Goal: Transaction & Acquisition: Book appointment/travel/reservation

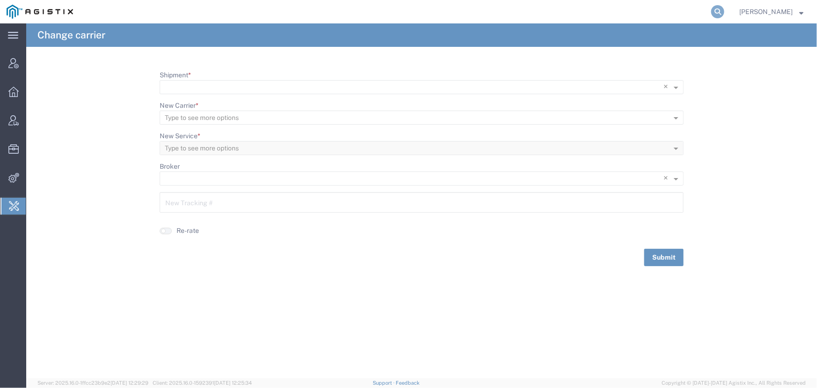
click at [719, 13] on icon at bounding box center [717, 11] width 13 height 13
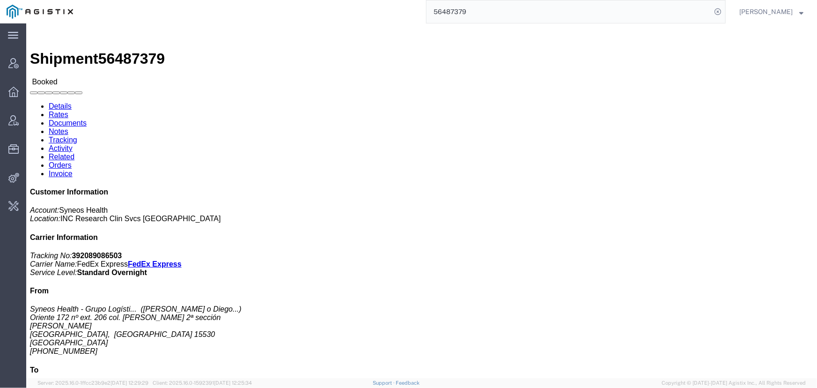
drag, startPoint x: 501, startPoint y: 15, endPoint x: 323, endPoint y: 15, distance: 178.3
click at [323, 15] on div "56487379" at bounding box center [403, 11] width 646 height 23
type input "offline@syneos"
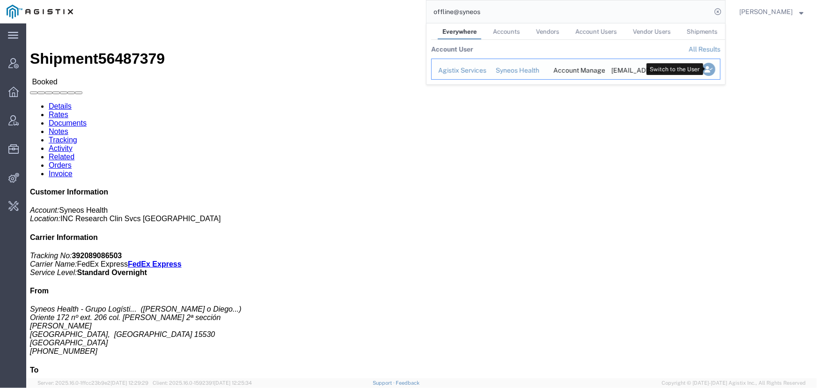
click at [707, 71] on icon "Search Results" at bounding box center [708, 69] width 13 height 13
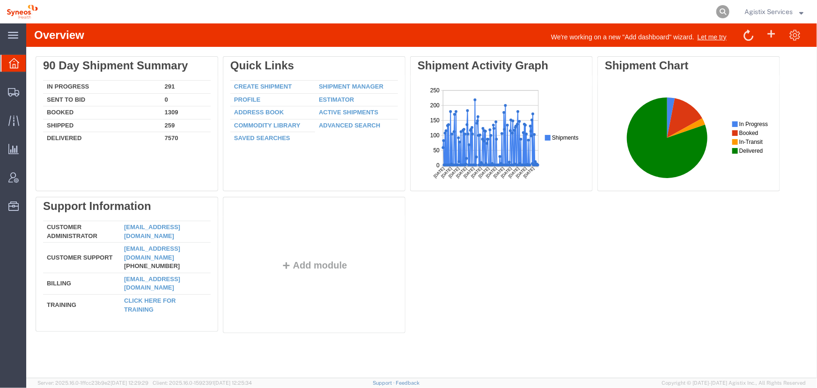
click at [718, 14] on icon at bounding box center [722, 11] width 13 height 13
type input "56487379"
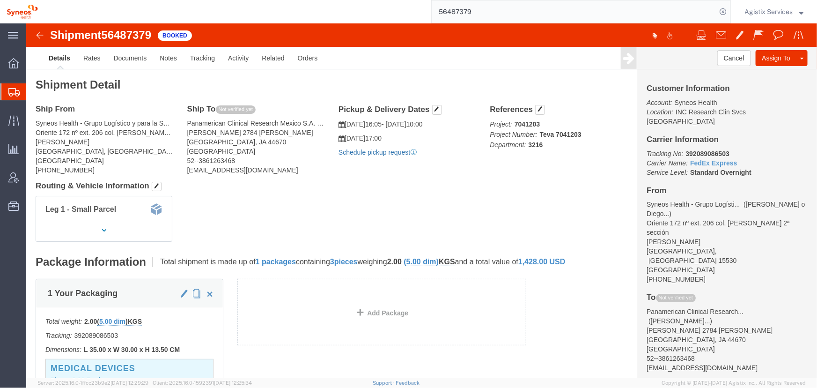
click link "Schedule pickup request"
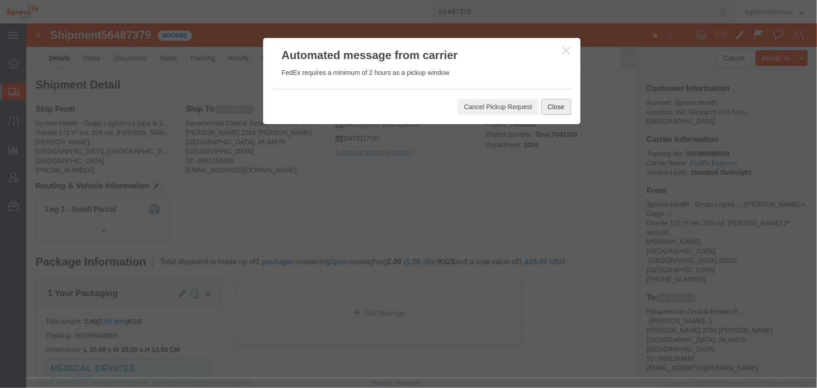
click button "Close"
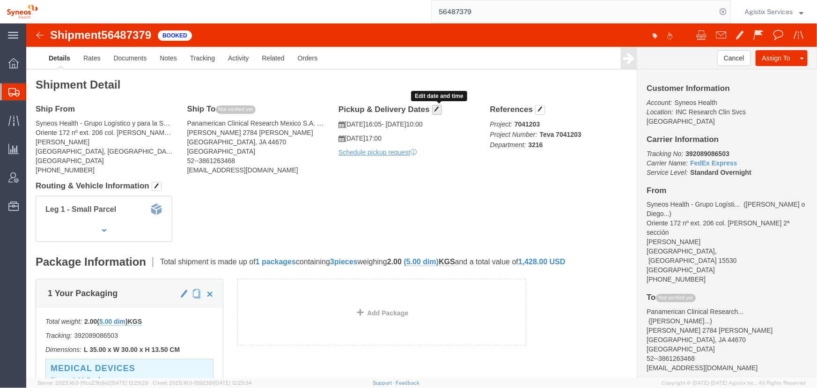
click span "button"
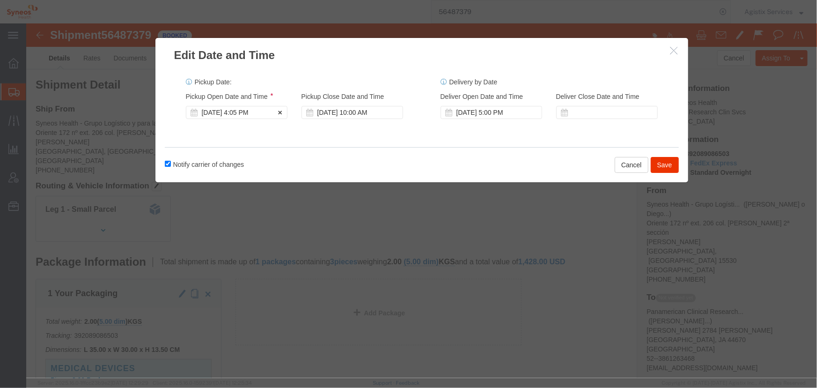
click div "Aug 13 2025 4:05 PM"
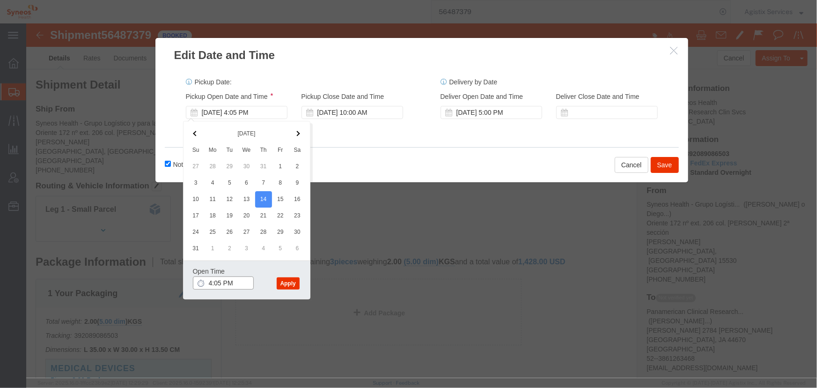
click input "4:05 PM"
type input "10:00 AM"
click button "Apply"
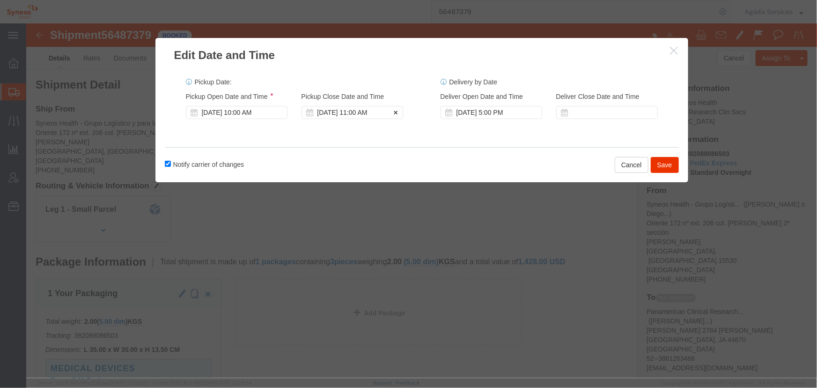
click div "Aug 14 2025 11:00 AM"
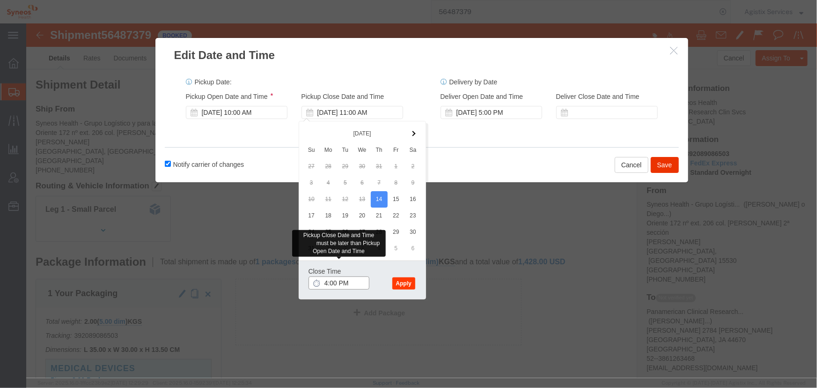
type input "4:00 PM"
click button "Apply"
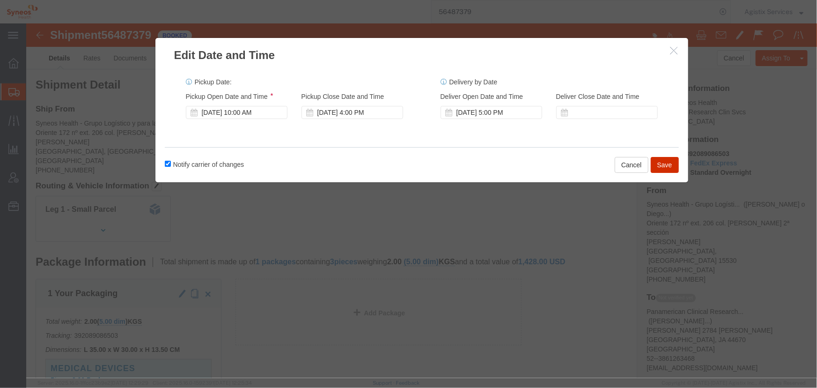
click button "Save"
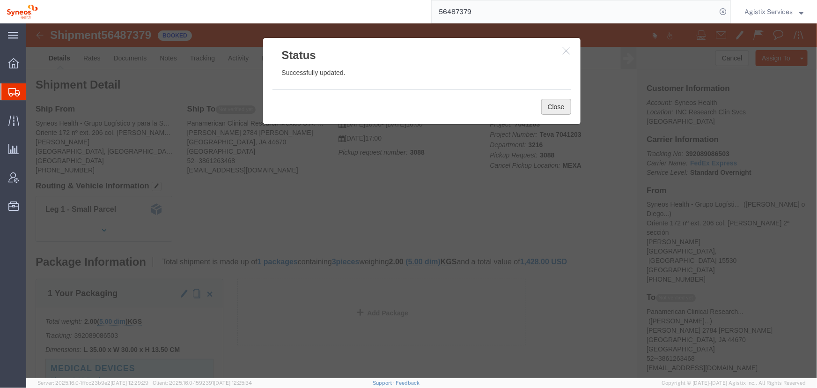
click button "Close"
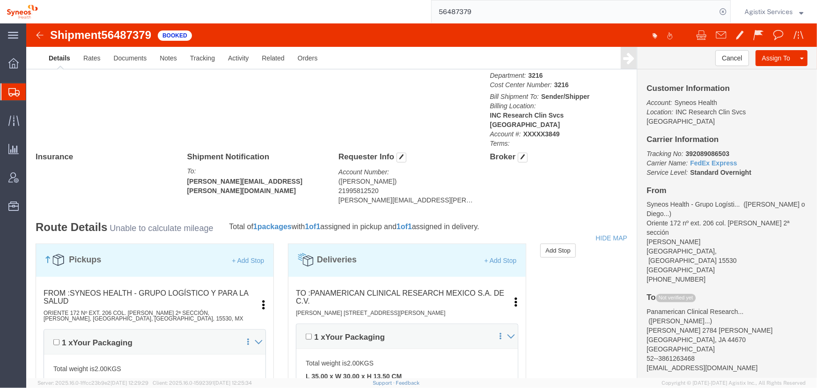
scroll to position [425, 0]
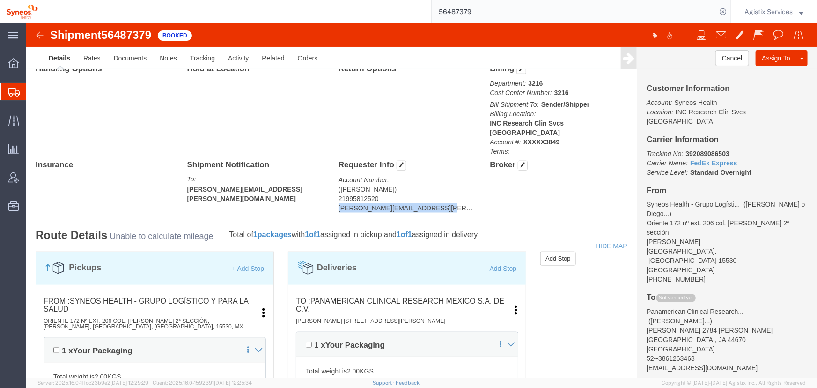
drag, startPoint x: 309, startPoint y: 175, endPoint x: 403, endPoint y: 174, distance: 93.1
click address "(Luciene Diniz) 21995812520 luciene.diniz@syneoshealth.com"
copy address "luciene.diniz@syneoshealth.com"
click at [760, 9] on span "Agistix Services" at bounding box center [768, 12] width 48 height 10
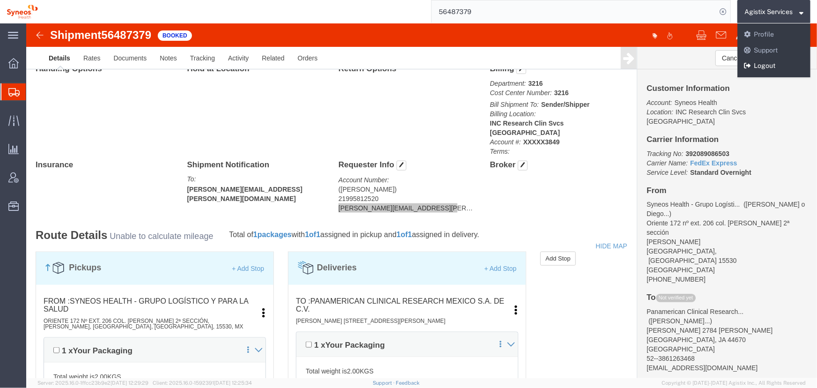
click at [762, 63] on link "Logout" at bounding box center [773, 66] width 73 height 16
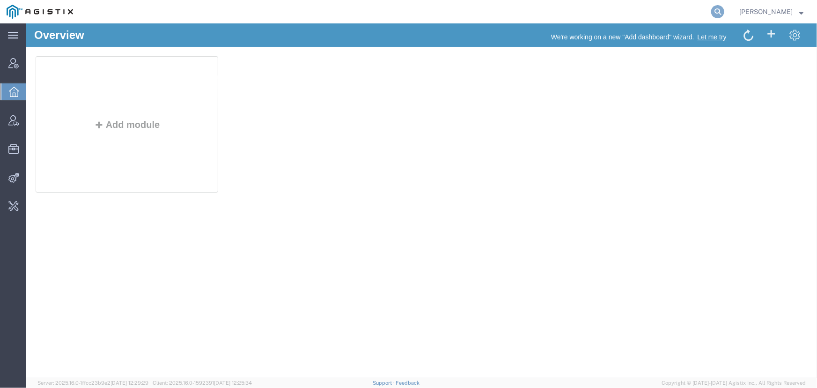
click at [718, 9] on icon at bounding box center [717, 11] width 13 height 13
type input "offline@abbott.com"
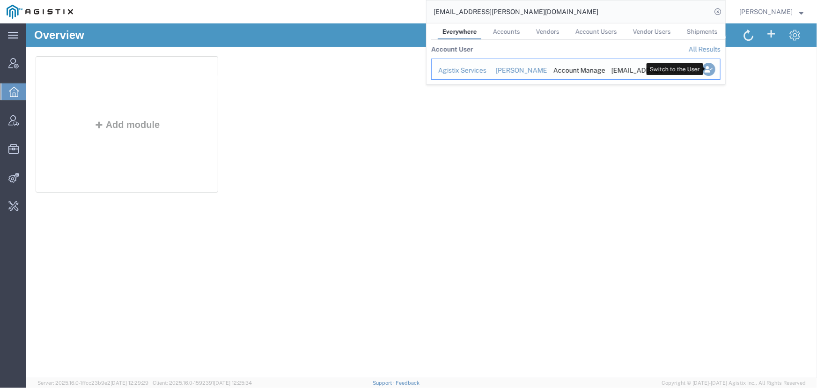
click at [711, 70] on icon "Search Results" at bounding box center [708, 69] width 13 height 13
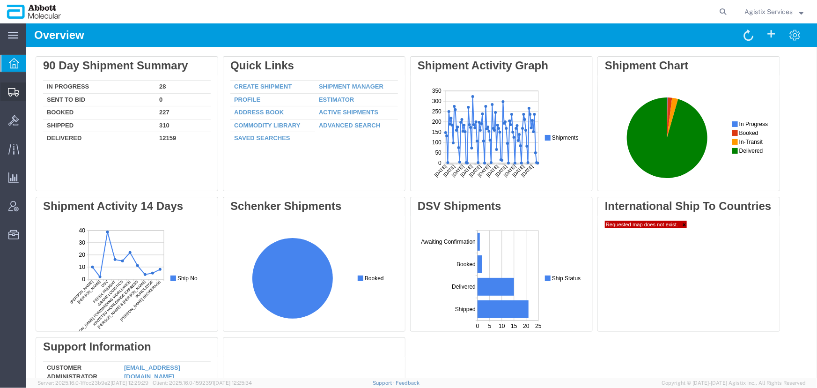
click at [14, 94] on icon at bounding box center [13, 92] width 11 height 8
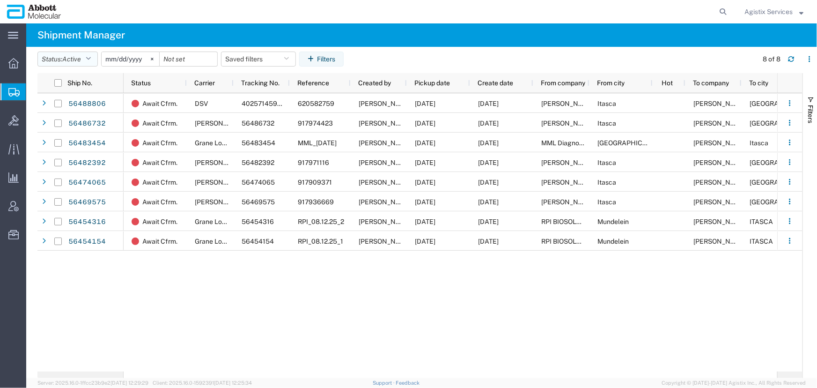
click at [91, 57] on icon "button" at bounding box center [88, 59] width 5 height 7
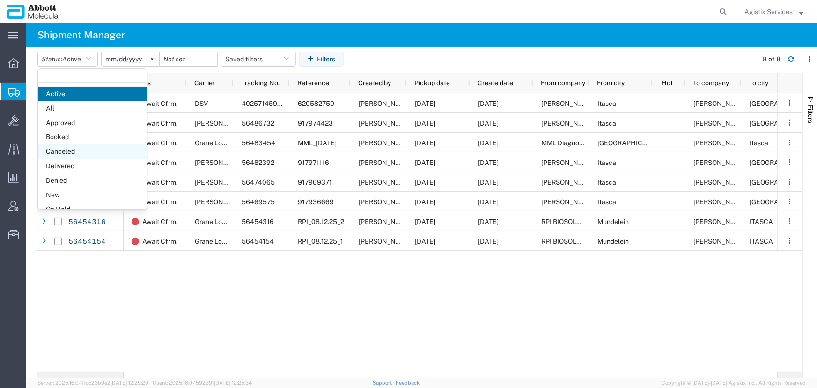
click at [63, 153] on span "Canceled" at bounding box center [92, 151] width 109 height 15
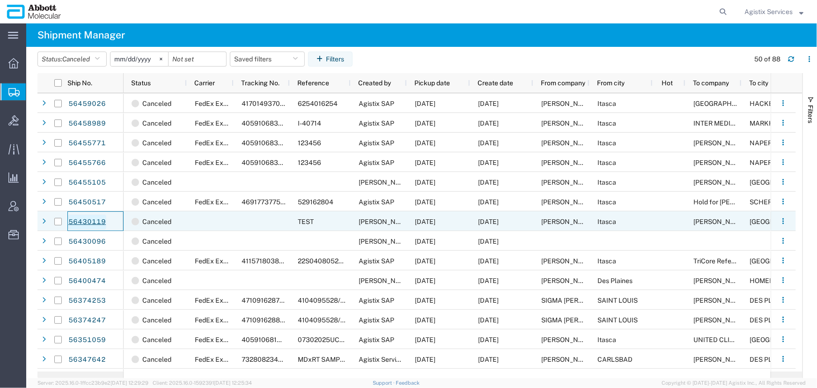
click at [93, 219] on link "56430119" at bounding box center [87, 221] width 38 height 15
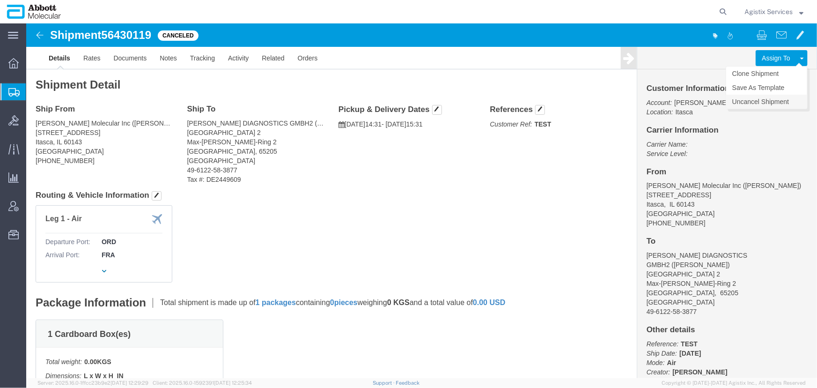
click link "Uncancel Shipment"
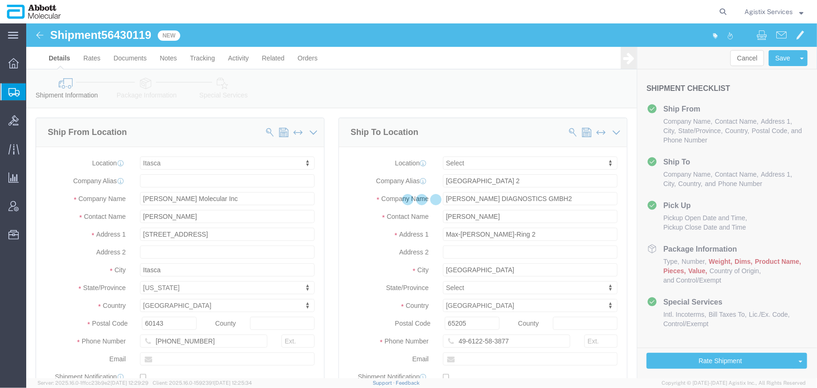
select select "48454"
select select
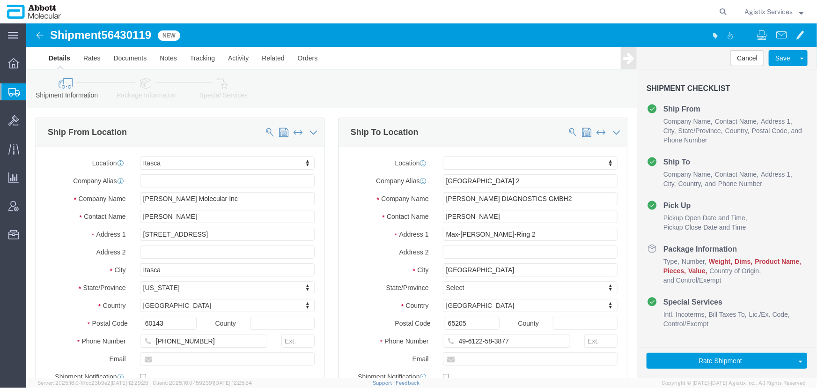
click link "Package Information"
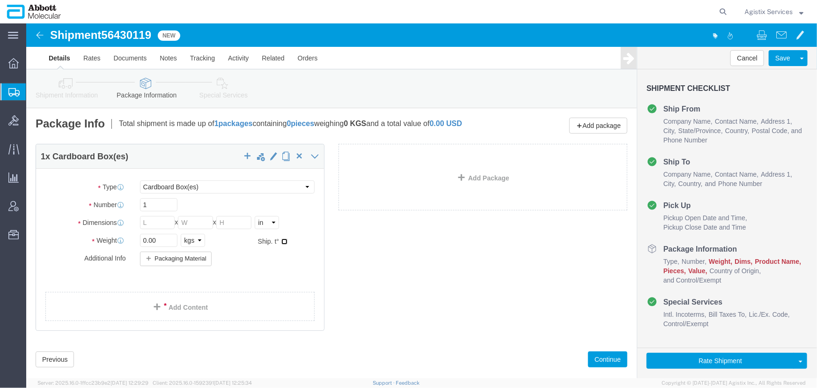
click input "checkbox"
checkbox input "true"
click button "Cancel"
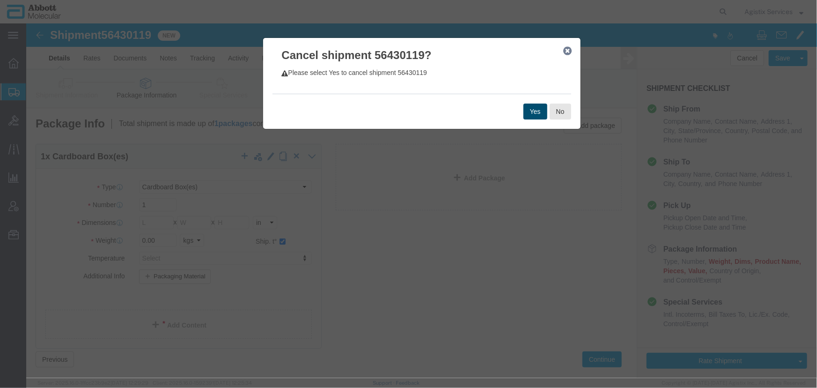
click button "Yes"
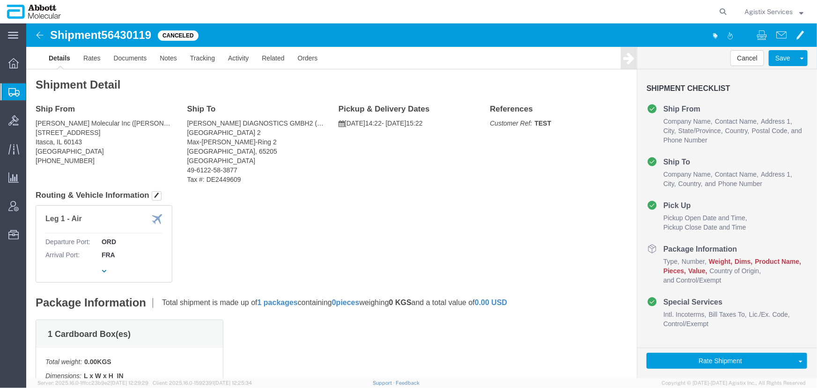
click at [758, 11] on span "Agistix Services" at bounding box center [768, 12] width 48 height 10
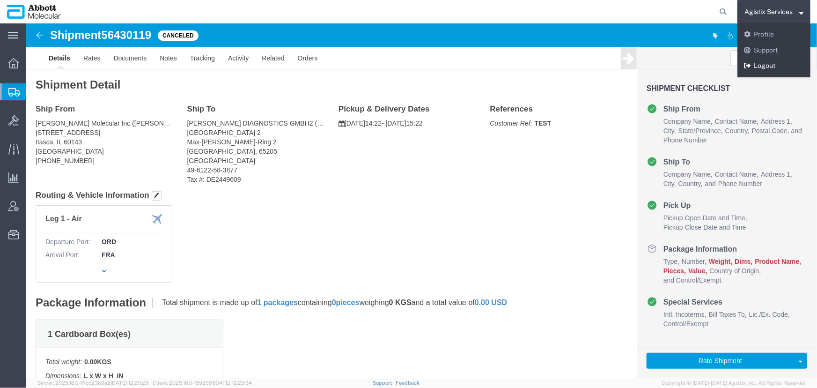
click at [763, 64] on link "Logout" at bounding box center [773, 66] width 73 height 16
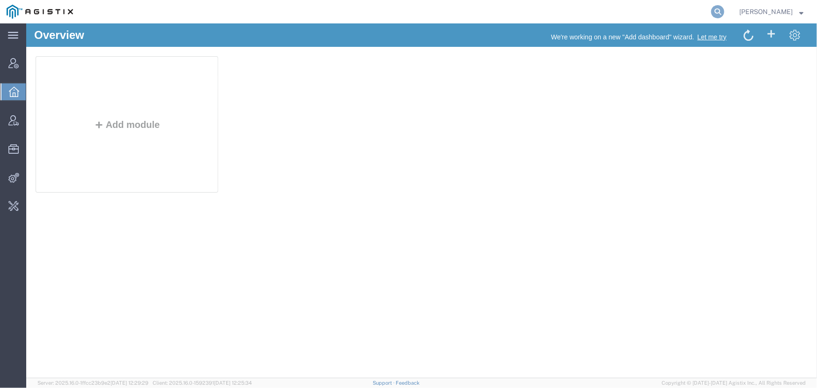
click at [715, 10] on icon at bounding box center [717, 11] width 13 height 13
click at [487, 18] on input "search" at bounding box center [568, 11] width 285 height 22
type input "[EMAIL_ADDRESS][DOMAIN_NAME]"
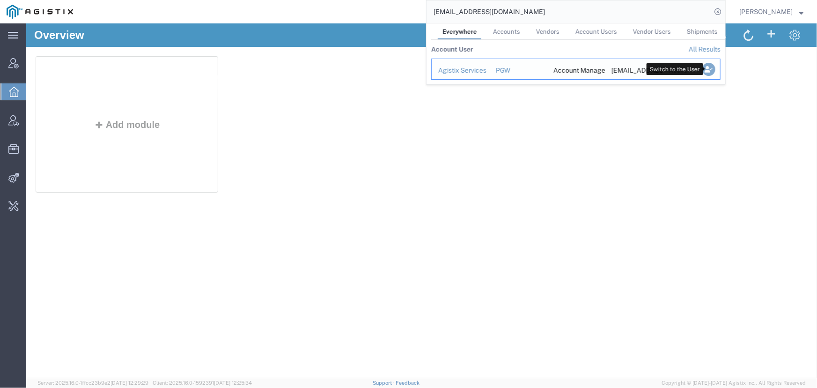
click at [707, 66] on icon "Search Results" at bounding box center [708, 69] width 13 height 13
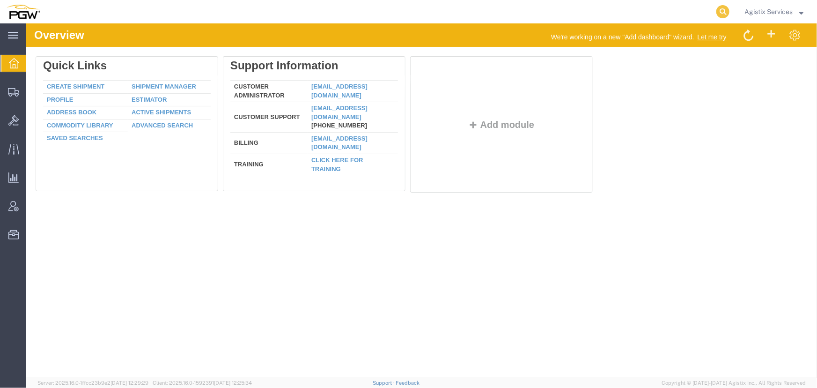
click at [725, 13] on icon at bounding box center [722, 11] width 13 height 13
type input "56489036"
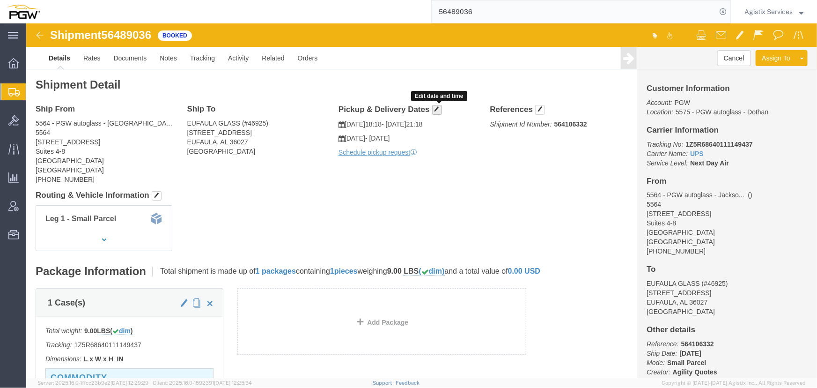
click span "button"
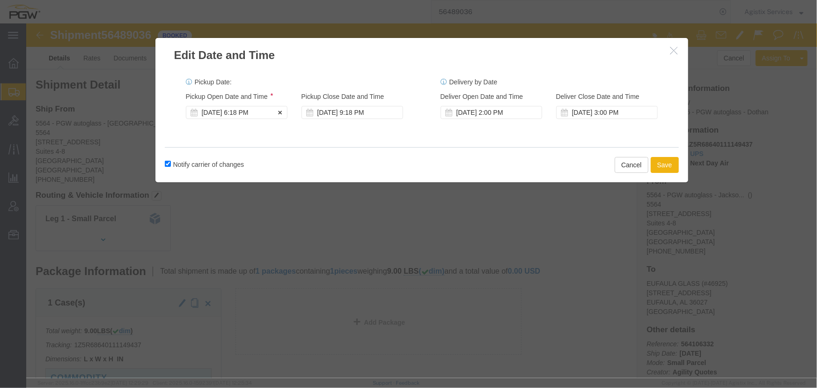
click div "Aug 13 2025 6:18 PM"
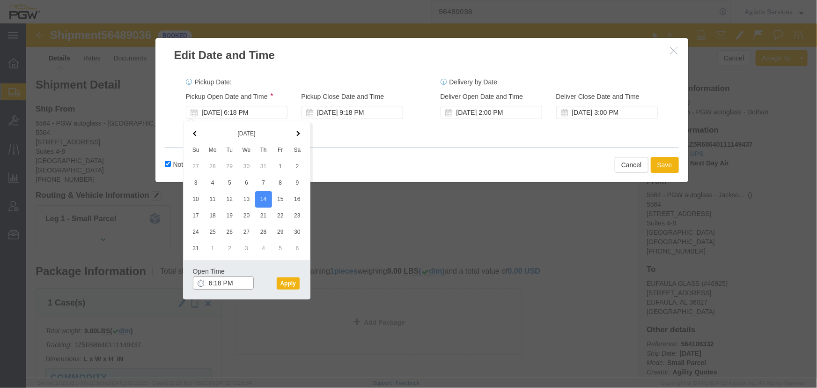
click input "6:18 PM"
type input "10:00 AM"
click button "Apply"
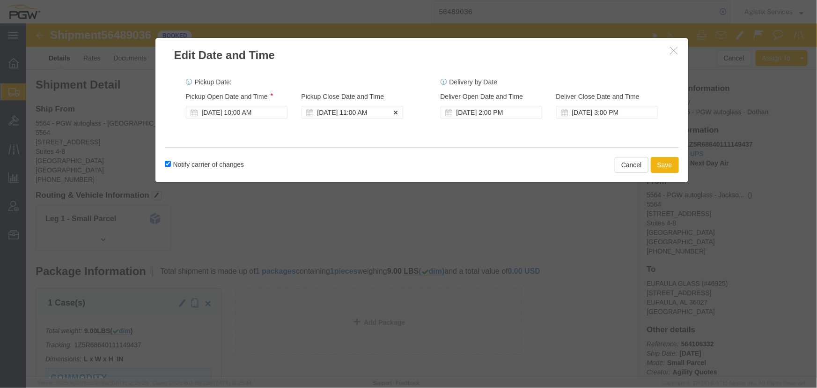
click div "Aug 14 2025 11:00 AM"
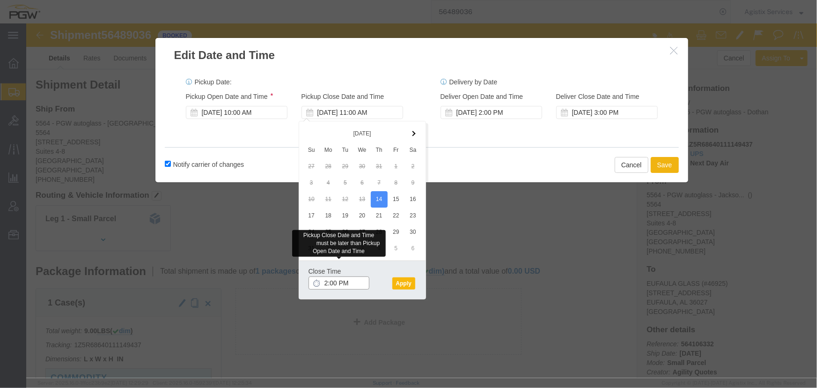
type input "2:00 PM"
click button "Apply"
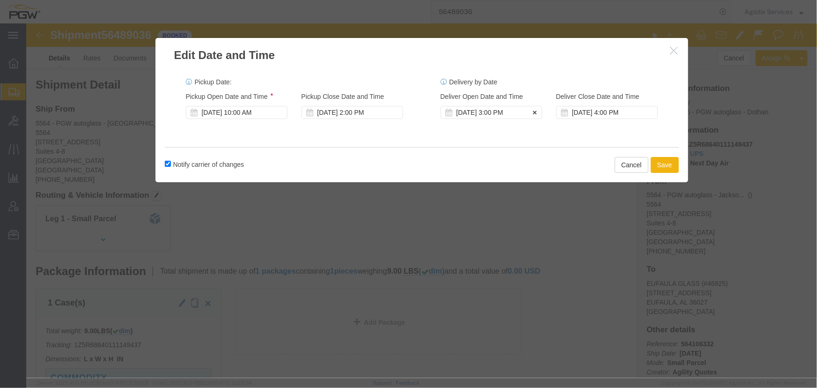
click div "Aug 14 2025 3:00 PM"
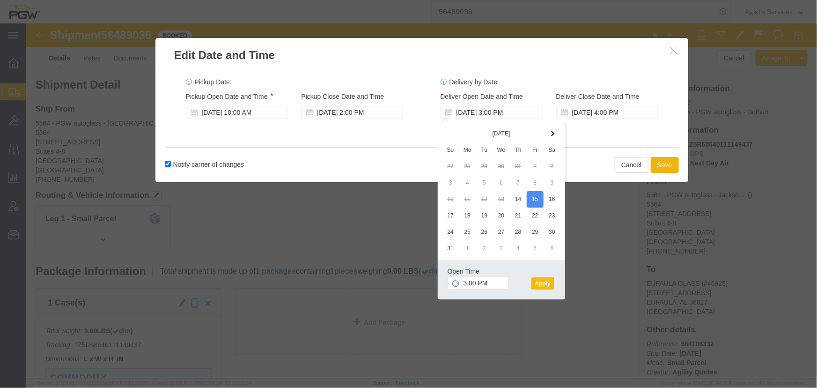
click button "Apply"
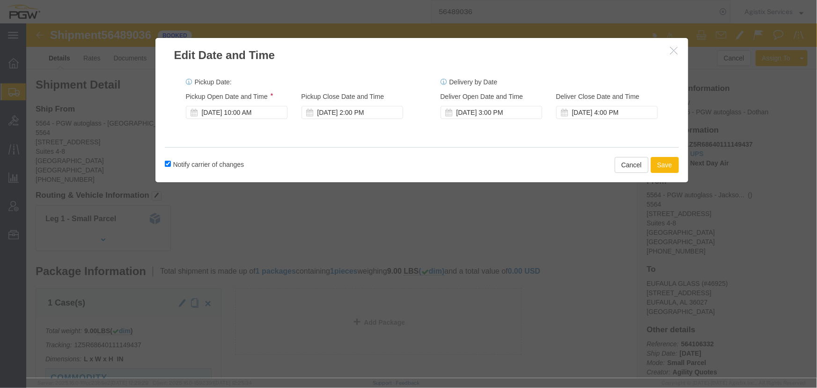
drag, startPoint x: 638, startPoint y: 145, endPoint x: 630, endPoint y: 146, distance: 8.5
click button "Save"
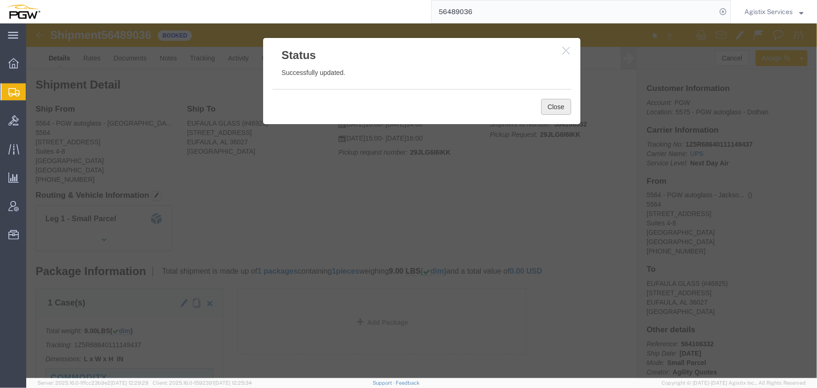
click button "Close"
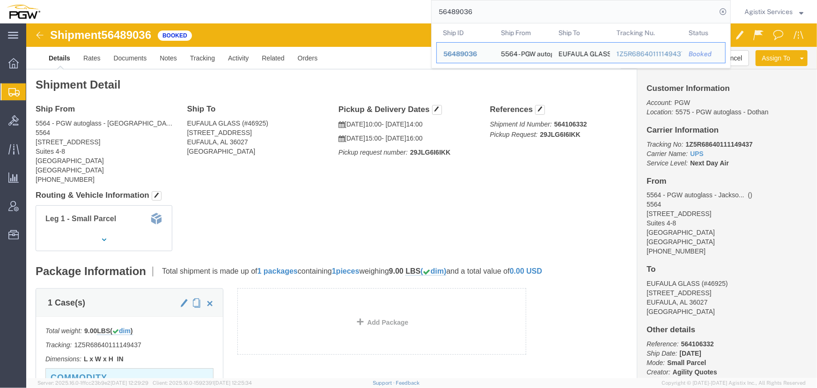
drag, startPoint x: 517, startPoint y: 12, endPoint x: 235, endPoint y: 12, distance: 281.8
click at [235, 12] on div "56489036 Ship ID Ship From Ship To Tracking Nu. Status Ship ID 56489036 Ship Fr…" at bounding box center [389, 11] width 684 height 23
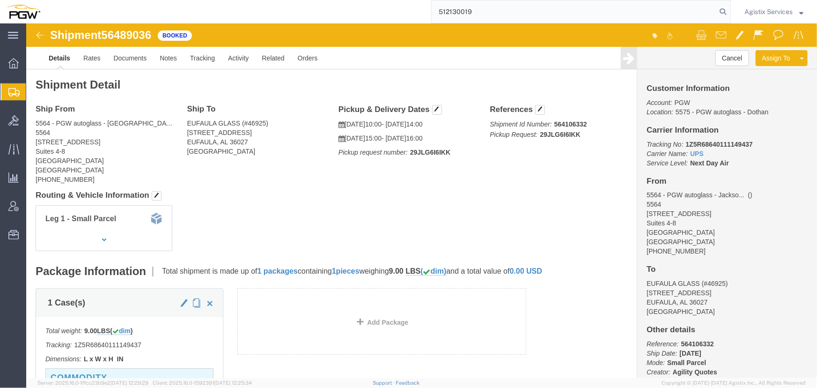
type input "512130019"
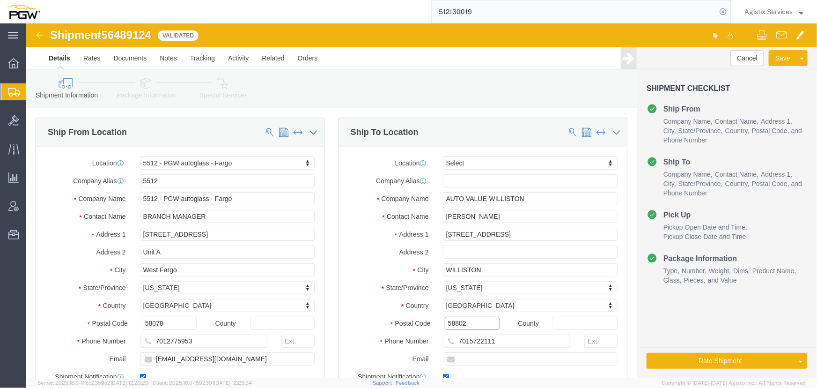
click input "58802"
select select "28341"
select select
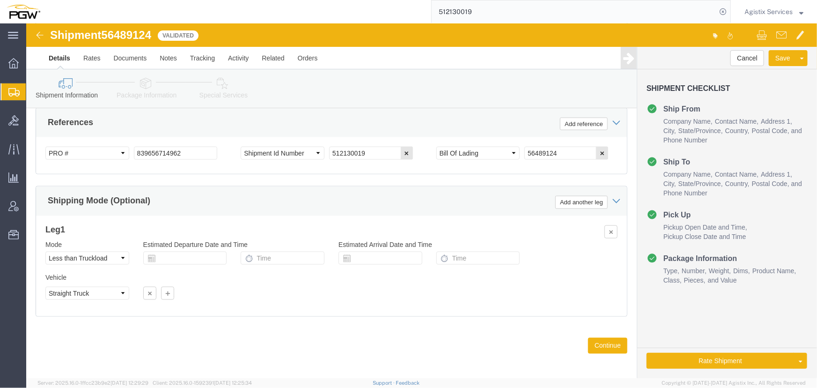
scroll to position [595, 0]
type input "58801"
select select
click button "Rate Shipment"
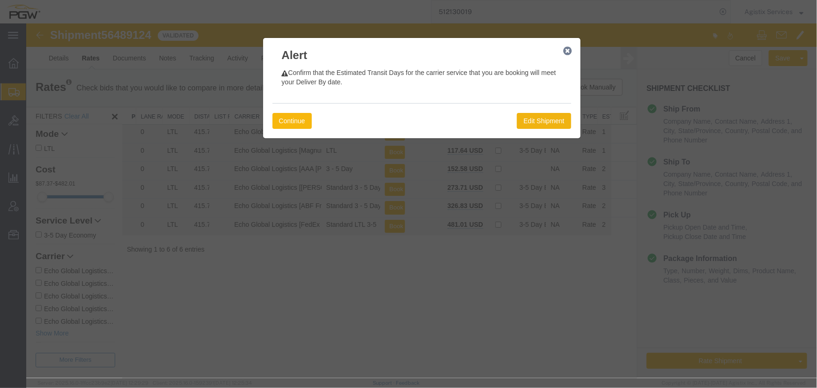
click at [286, 120] on button "Continue" at bounding box center [291, 120] width 39 height 16
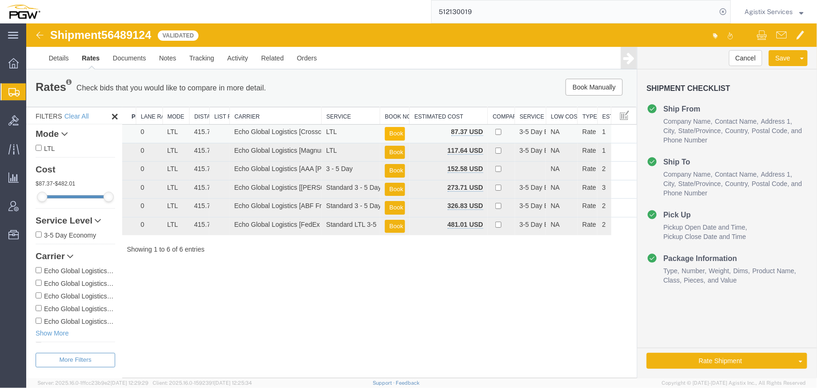
click at [395, 128] on button "Book" at bounding box center [394, 133] width 20 height 14
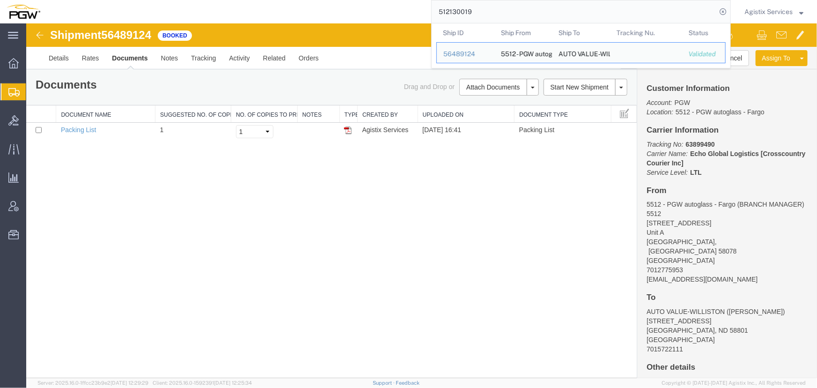
drag, startPoint x: 488, startPoint y: 12, endPoint x: 301, endPoint y: 14, distance: 187.2
click at [301, 14] on div "512130019 Ship ID Ship From Ship To Tracking Nu. Status Ship ID 56489124 Ship F…" at bounding box center [389, 11] width 684 height 23
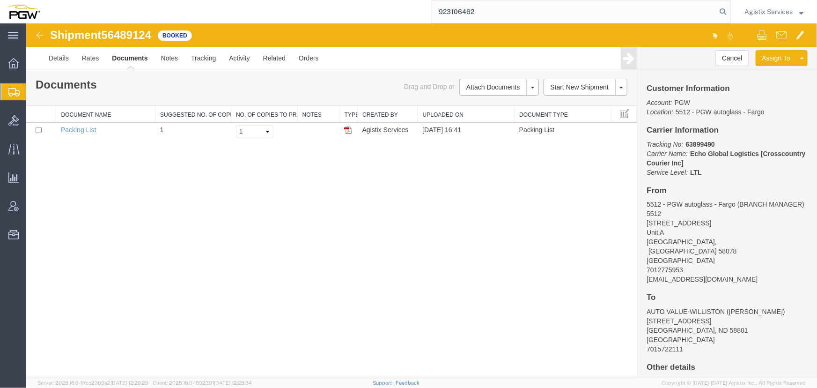
type input "923106462"
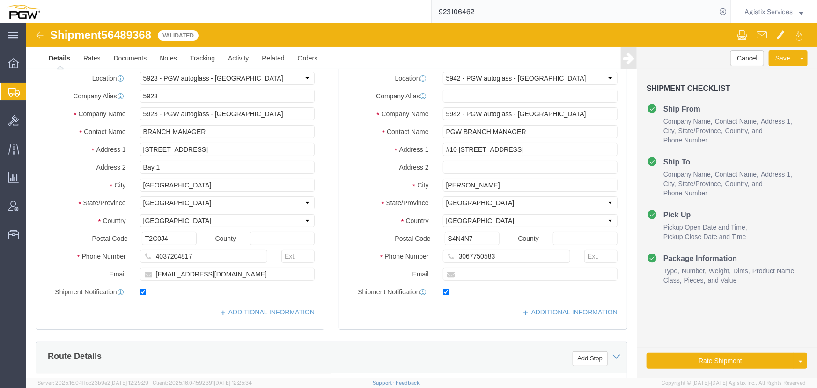
select select "28509"
select select "28521"
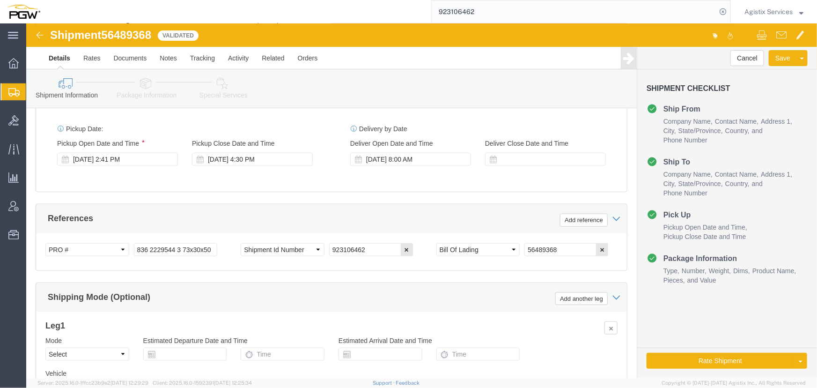
scroll to position [553, 0]
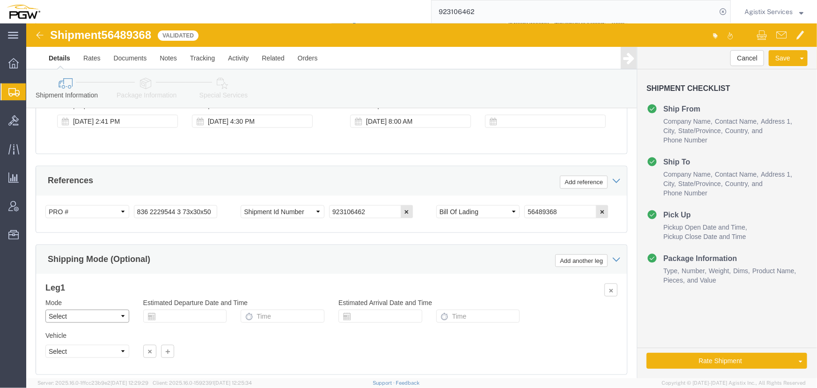
click select "Select Air Less than Truckload Multi-Leg Ocean Freight Rail Small Parcel Truckl…"
select select "LTL"
click select "Select Air Less than Truckload Multi-Leg Ocean Freight Rail Small Parcel Truckl…"
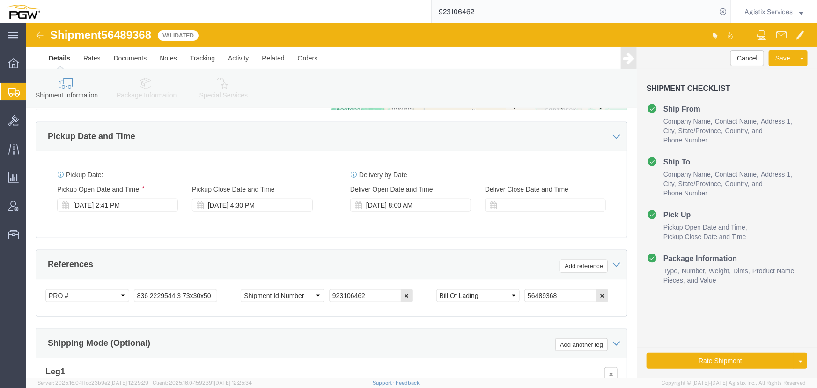
scroll to position [596, 0]
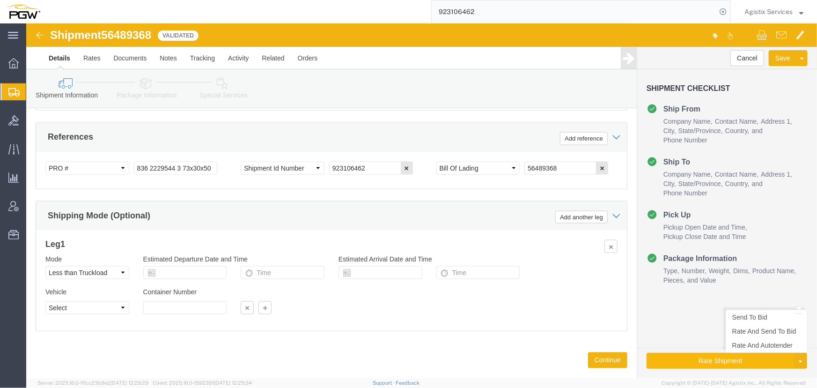
click button "Rate Shipment"
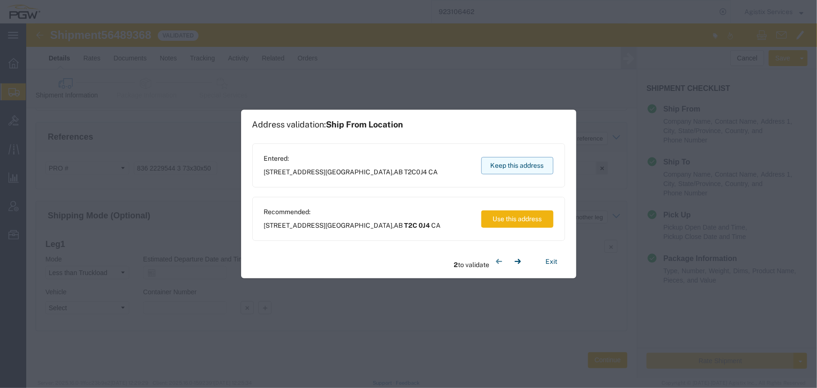
click at [510, 168] on button "Keep this address" at bounding box center [517, 165] width 72 height 17
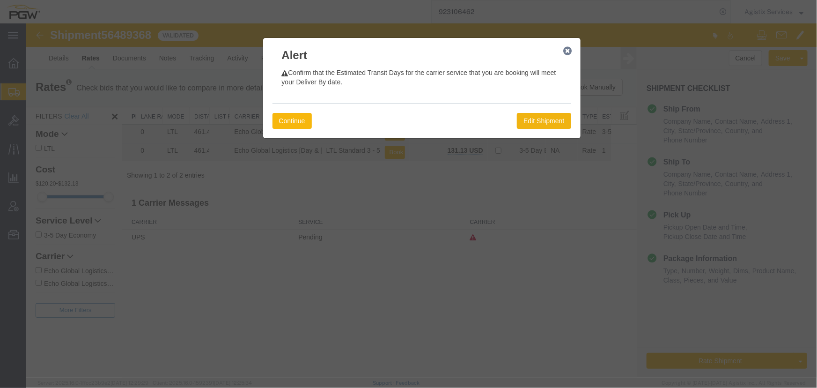
click at [288, 122] on button "Continue" at bounding box center [291, 120] width 39 height 16
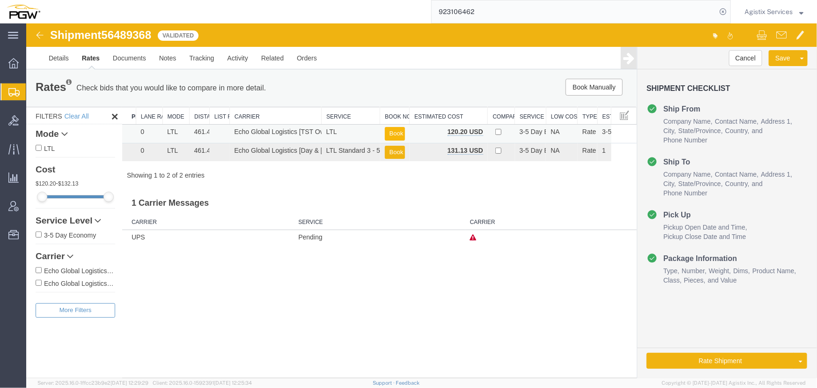
click at [389, 130] on button "Book" at bounding box center [394, 133] width 20 height 14
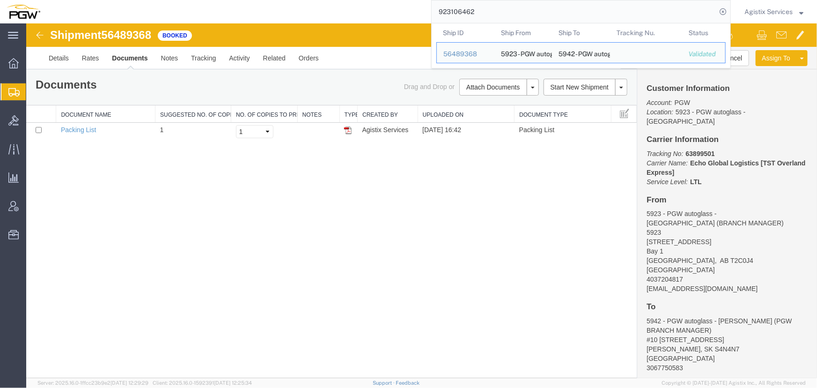
drag, startPoint x: 522, startPoint y: 12, endPoint x: 282, endPoint y: 20, distance: 240.3
click at [282, 20] on div "923106462 Ship ID Ship From Ship To Tracking Nu. Status Ship ID 56489368 Ship F…" at bounding box center [389, 11] width 684 height 23
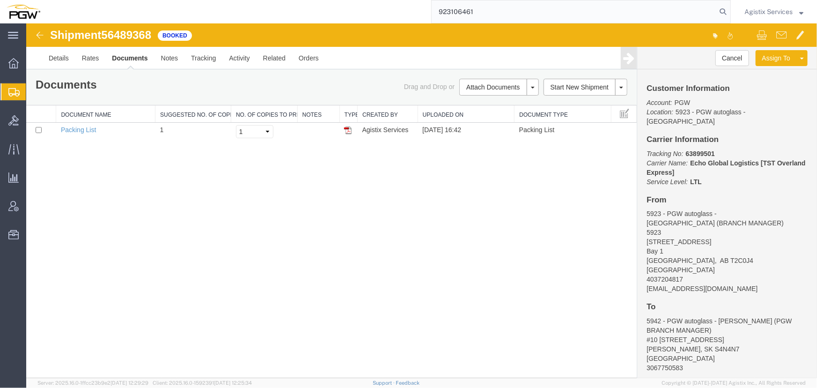
type input "923106461"
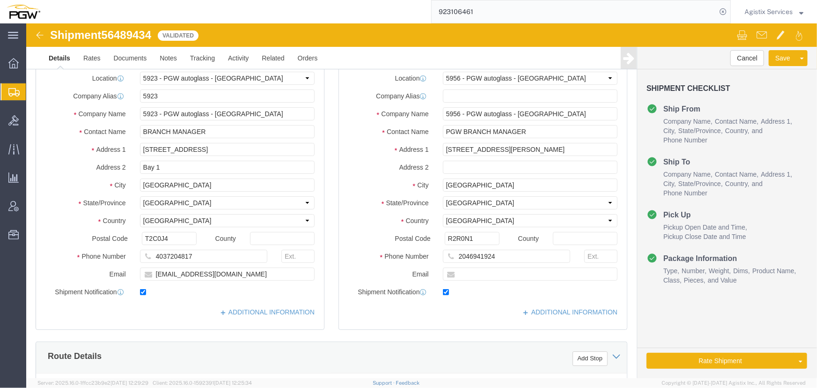
select select "28509"
select select "28529"
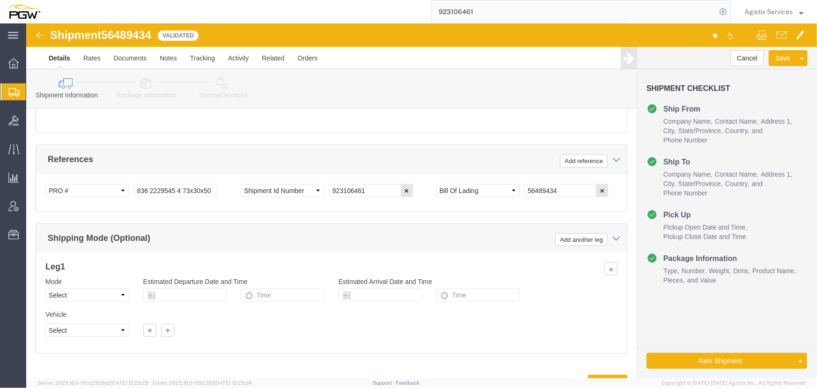
scroll to position [595, 0]
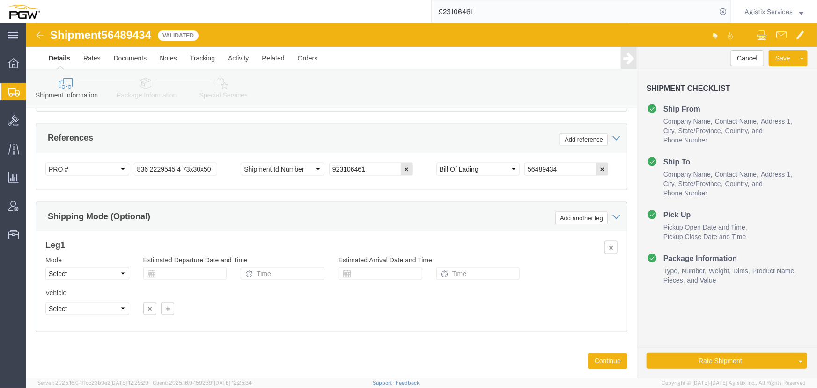
click select "Select Air Less than Truckload Multi-Leg Ocean Freight Rail Small Parcel Truckl…"
select select "LTL"
click select "Select Air Less than Truckload Multi-Leg Ocean Freight Rail Small Parcel Truckl…"
click button "Rate Shipment"
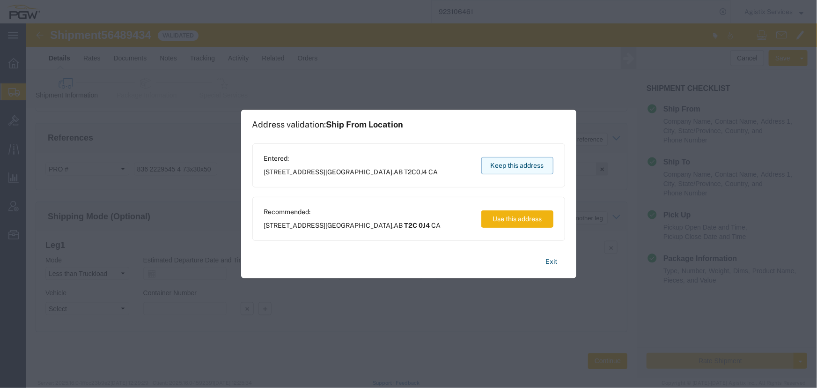
click at [528, 163] on button "Keep this address" at bounding box center [517, 165] width 72 height 17
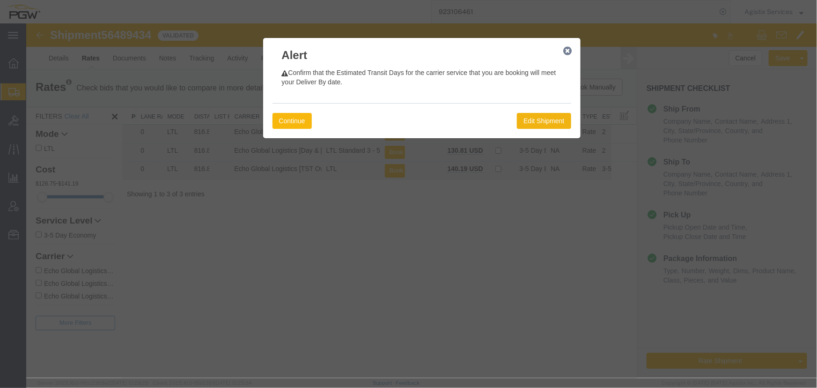
click at [282, 125] on button "Continue" at bounding box center [291, 120] width 39 height 16
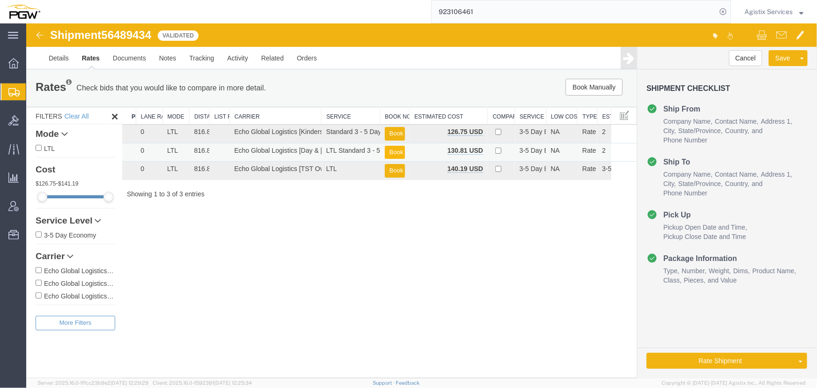
click at [398, 152] on button "Book" at bounding box center [394, 152] width 20 height 14
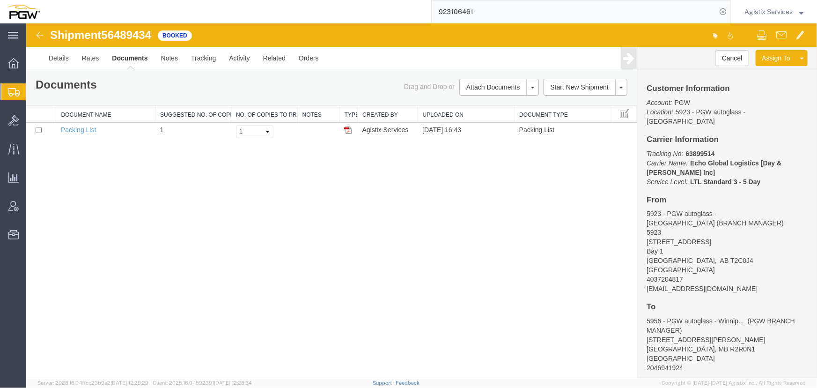
click at [770, 14] on span "Agistix Services" at bounding box center [768, 12] width 48 height 10
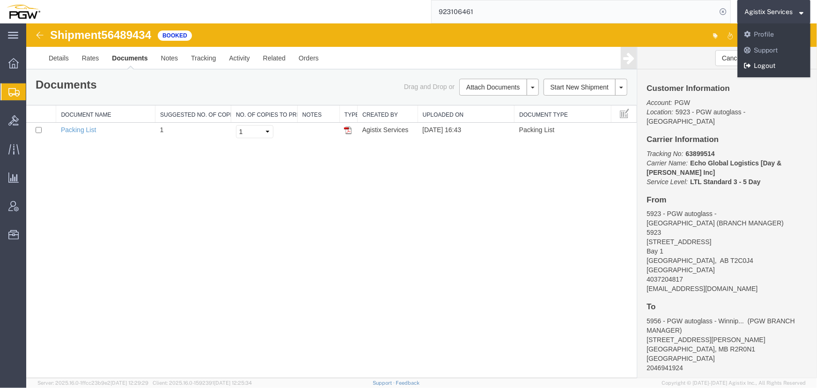
click at [768, 64] on link "Logout" at bounding box center [773, 66] width 73 height 16
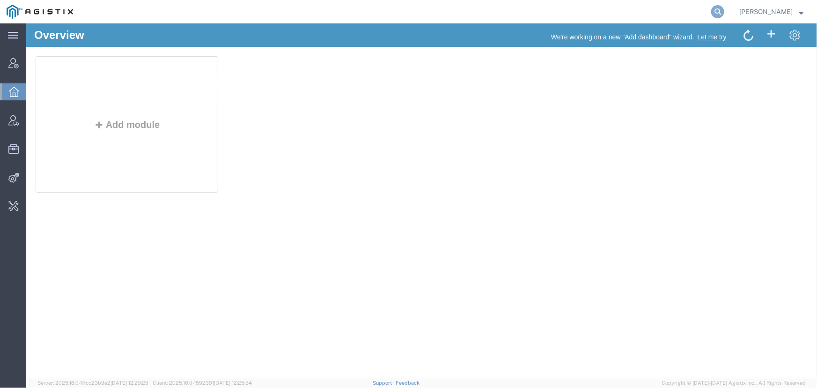
click at [720, 9] on icon at bounding box center [717, 11] width 13 height 13
paste input "S02389887"
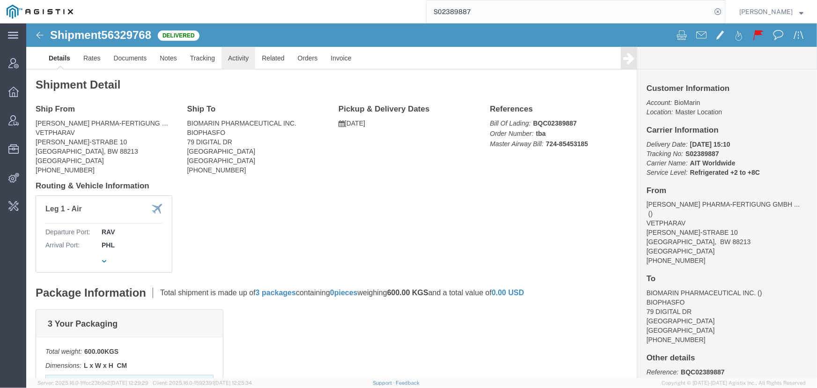
click link "Activity"
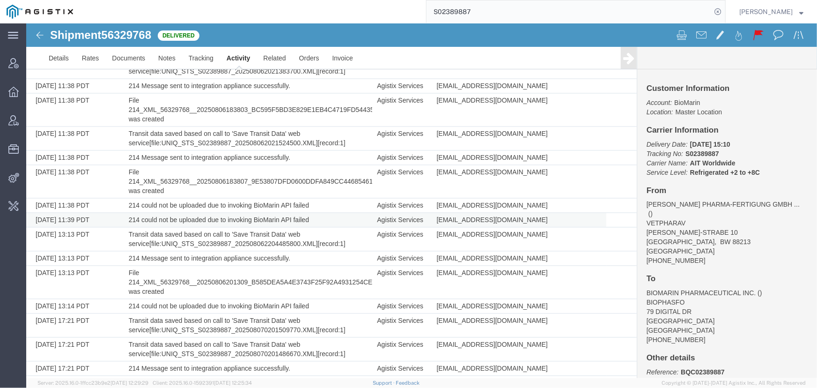
scroll to position [2673, 0]
click at [132, 58] on link "Documents" at bounding box center [128, 57] width 46 height 22
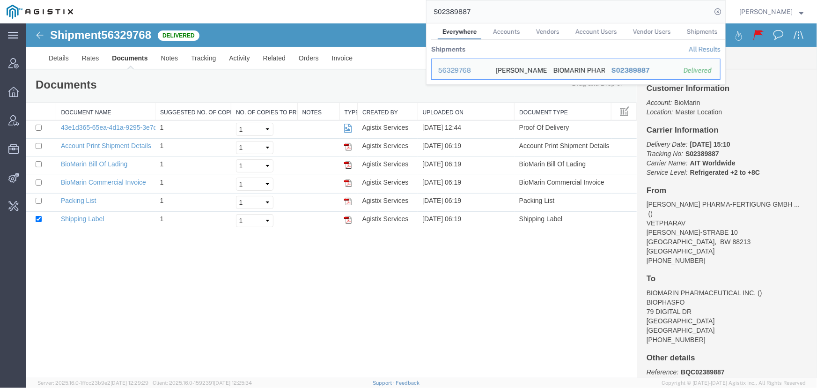
drag, startPoint x: 484, startPoint y: 14, endPoint x: 357, endPoint y: 10, distance: 127.8
click at [357, 10] on div "S02389887 Everywhere Accounts Vendors Account Users Vendor Users Shipments Ship…" at bounding box center [403, 11] width 646 height 23
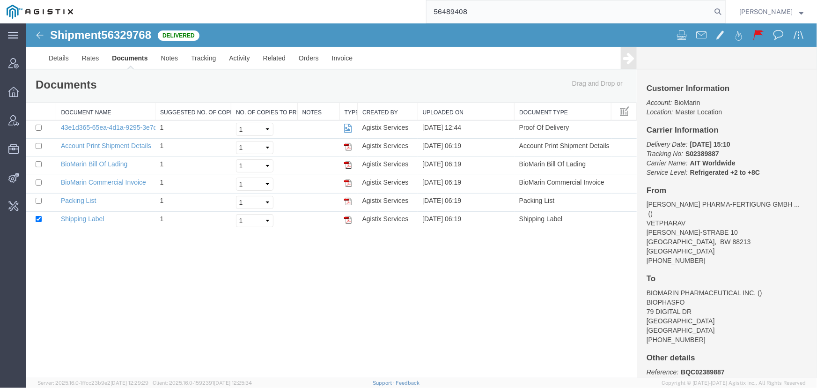
type input "56489408"
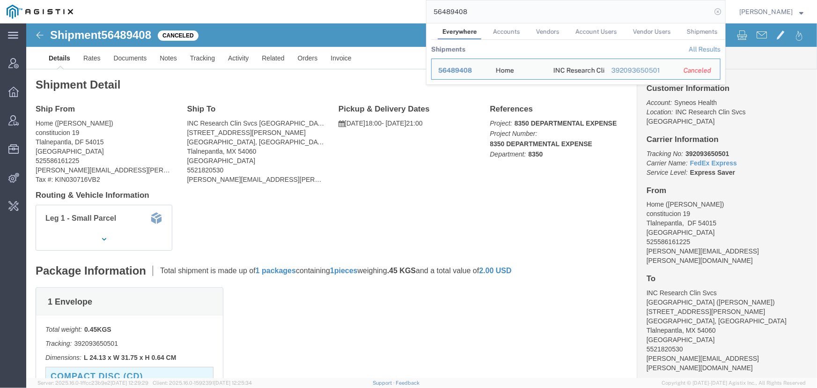
click at [717, 10] on icon at bounding box center [717, 11] width 13 height 13
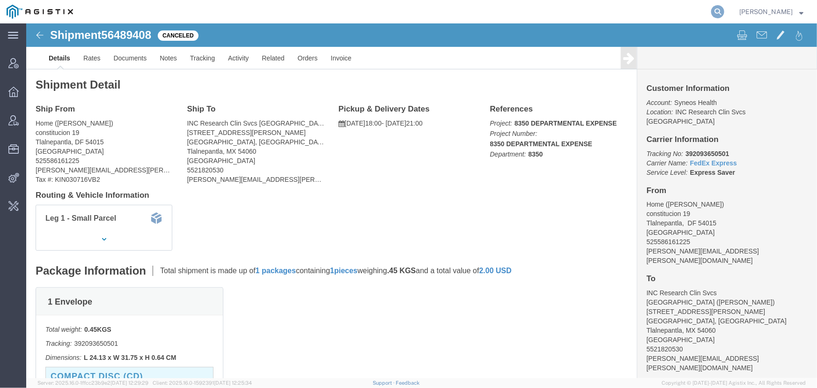
click at [719, 11] on icon at bounding box center [717, 11] width 13 height 13
type input "[EMAIL_ADDRESS][DOMAIN_NAME]"
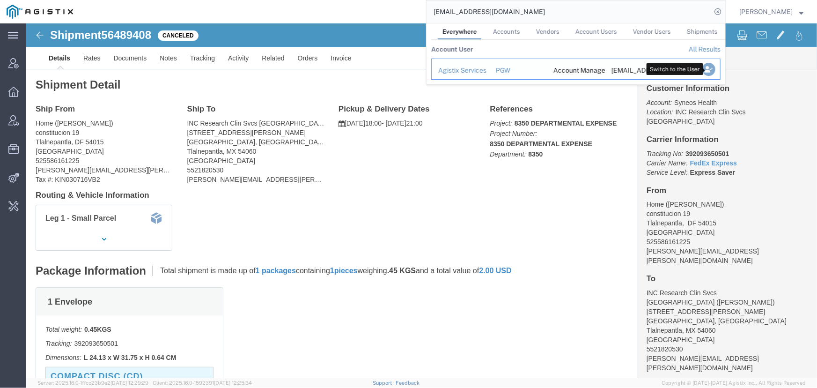
click at [707, 70] on icon "Search Results" at bounding box center [708, 69] width 13 height 13
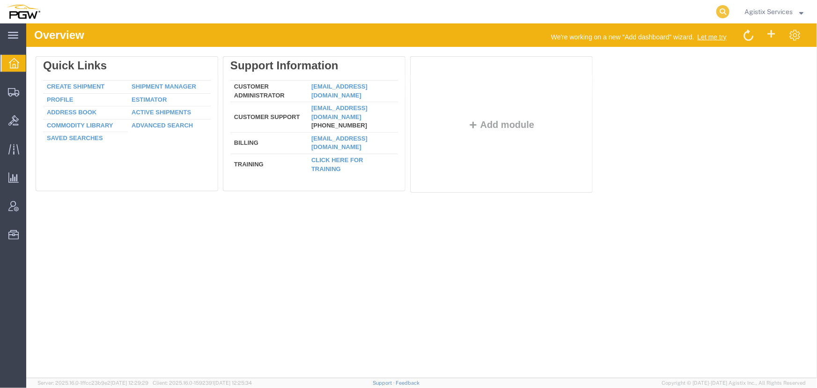
click at [722, 14] on icon at bounding box center [722, 11] width 13 height 13
type input "942106739"
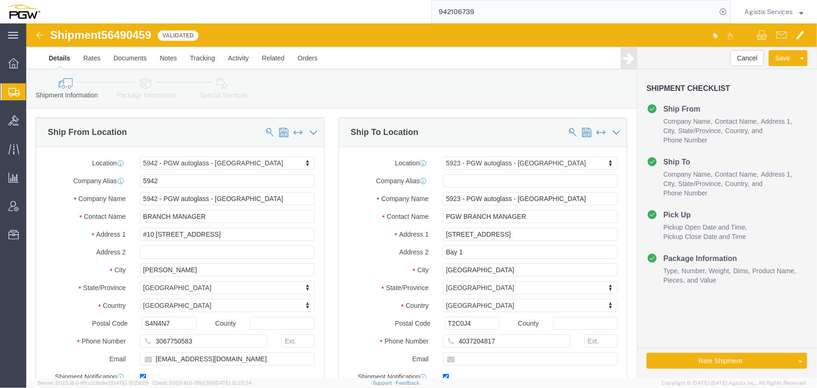
select select "28521"
select select "28509"
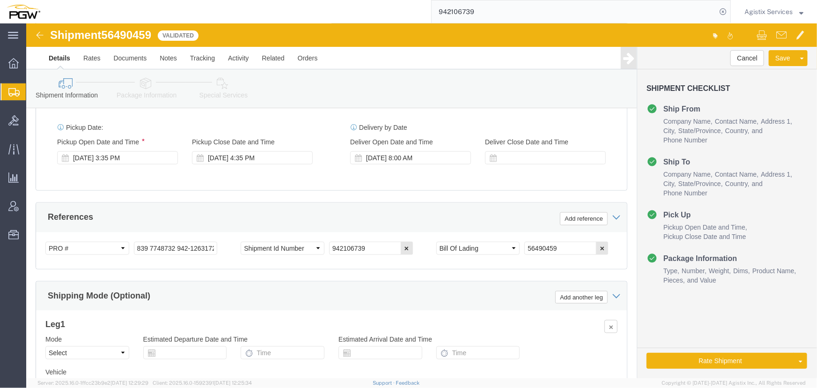
scroll to position [553, 0]
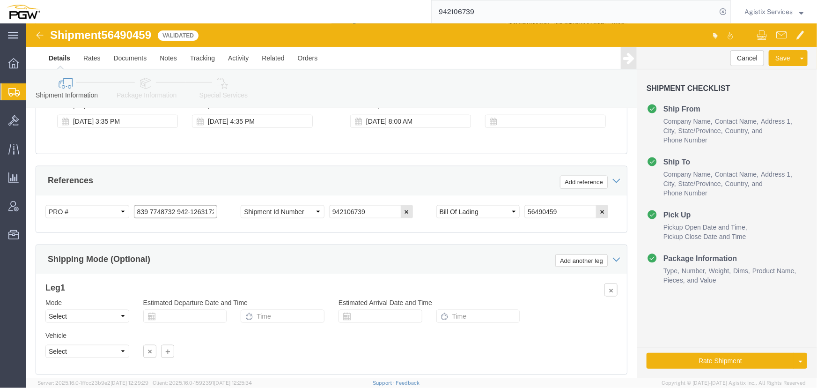
drag, startPoint x: 110, startPoint y: 170, endPoint x: 120, endPoint y: 136, distance: 35.8
click input "839 7748732 942-1263172 942-1263196 942-1263209 942-1263109"
type input "839 7748732 942-1263172 942-1263196"
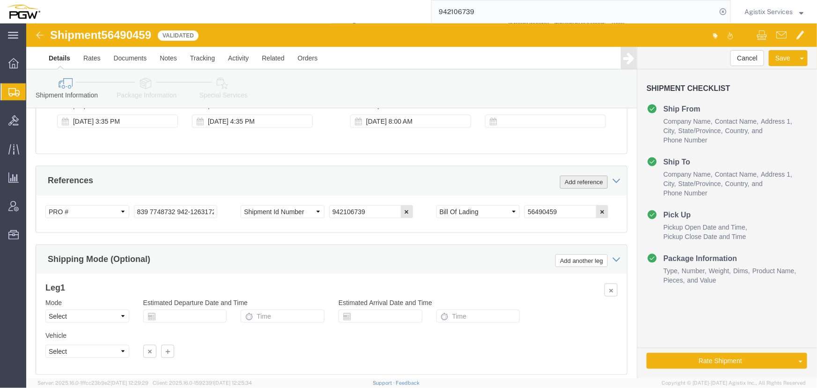
click button "Add reference"
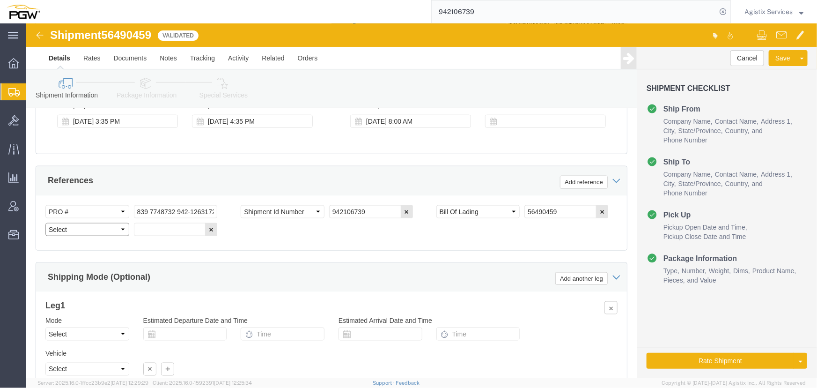
click select "Select Account Type Activity ID Airline Appointment Number ASN Batch Request # …"
select select "PRONUMBER"
click select "Select Account Type Activity ID Airline Appointment Number ASN Batch Request # …"
click input "text"
paste input "942-1263209 942-1263109"
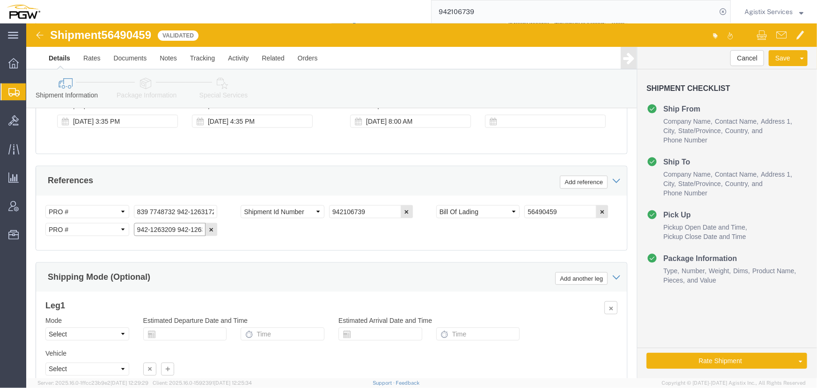
scroll to position [0, 14]
type input "942-1263209 942-1263109"
click select "Select Air Less than Truckload Multi-Leg Ocean Freight Rail Small Parcel Truckl…"
select select "LTL"
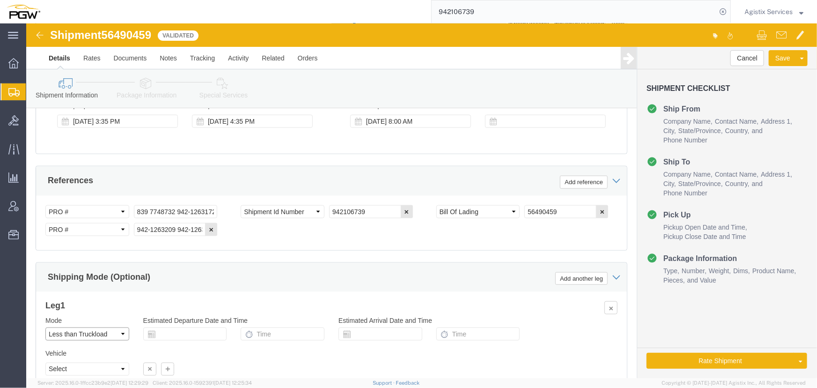
click select "Select Air Less than Truckload Multi-Leg Ocean Freight Rail Small Parcel Truckl…"
click button "Rate Shipment"
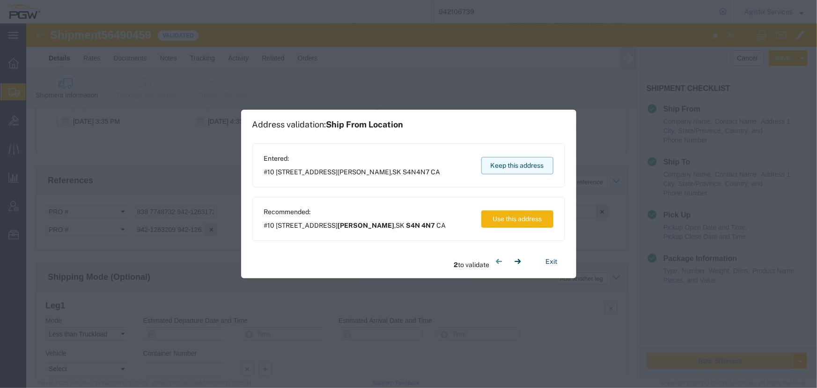
click at [501, 170] on button "Keep this address" at bounding box center [517, 165] width 72 height 17
click at [497, 167] on button "Keep this address" at bounding box center [517, 165] width 72 height 17
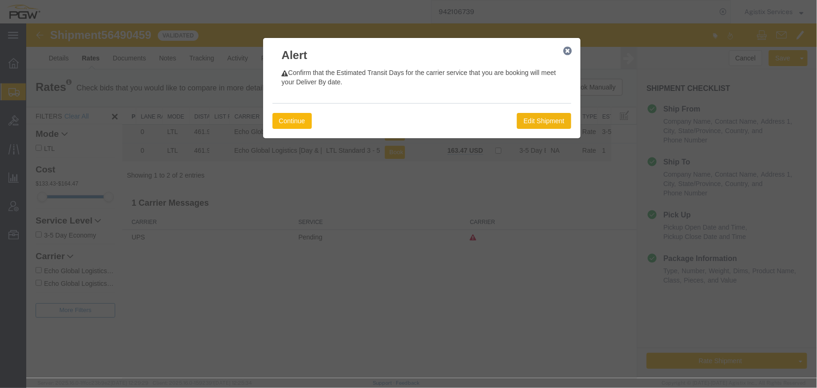
click at [295, 118] on button "Continue" at bounding box center [291, 120] width 39 height 16
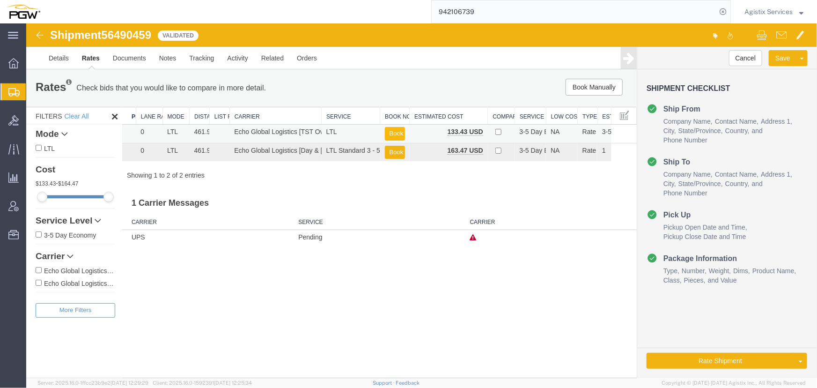
click at [391, 130] on button "Book" at bounding box center [394, 133] width 20 height 14
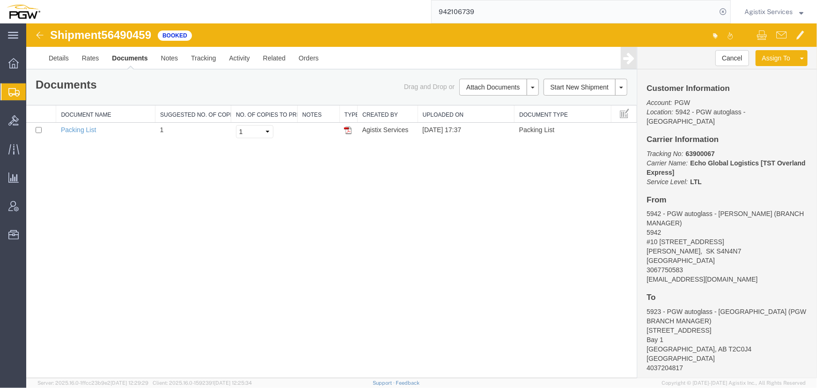
click at [760, 10] on span "Agistix Services" at bounding box center [768, 12] width 48 height 10
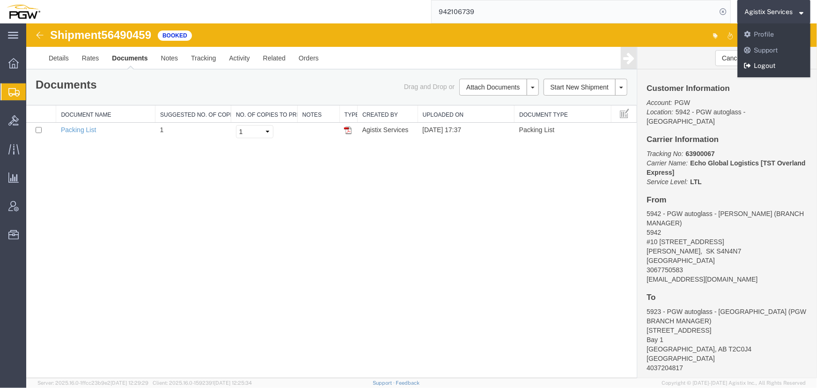
click at [766, 63] on link "Logout" at bounding box center [773, 66] width 73 height 16
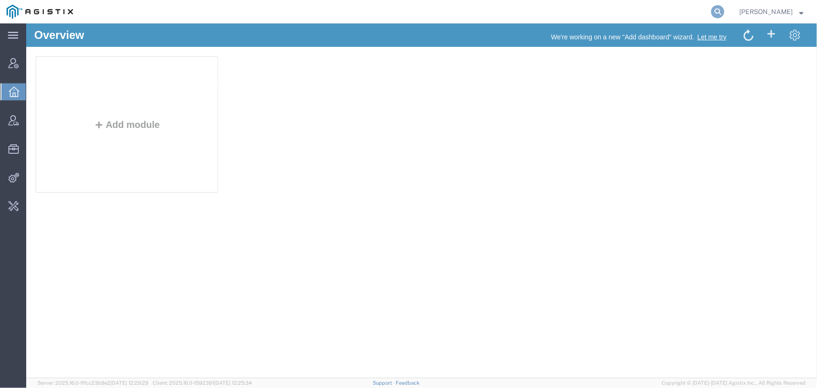
click at [712, 12] on form at bounding box center [718, 11] width 15 height 23
click at [719, 12] on icon at bounding box center [717, 11] width 13 height 13
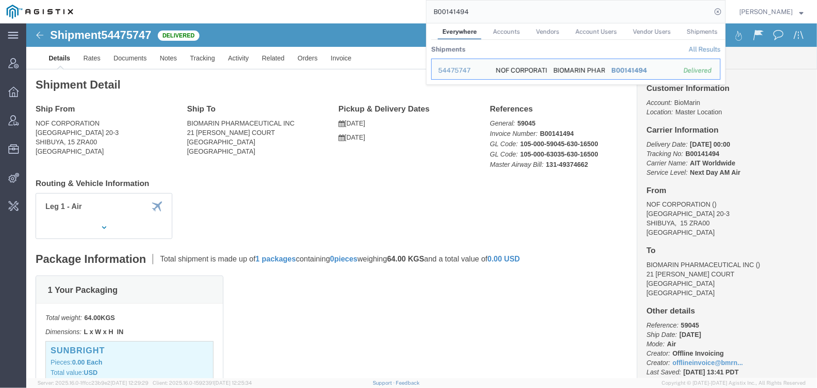
drag, startPoint x: 473, startPoint y: 10, endPoint x: 408, endPoint y: 10, distance: 64.6
click at [408, 10] on div "B00141494 Everywhere Accounts Vendors Account Users Vendor Users Shipments Ship…" at bounding box center [403, 11] width 646 height 23
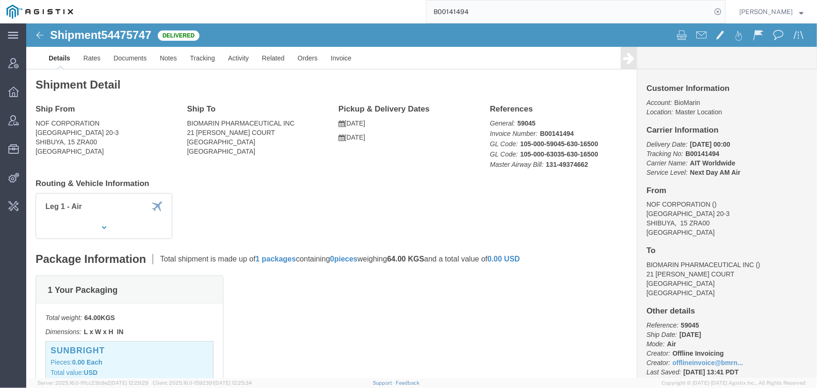
paste input "YJP4863317"
type input "YJP48633174"
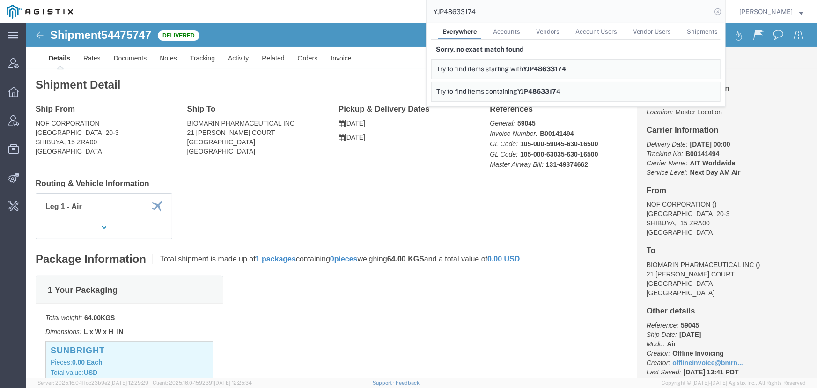
click at [721, 11] on icon at bounding box center [717, 11] width 13 height 13
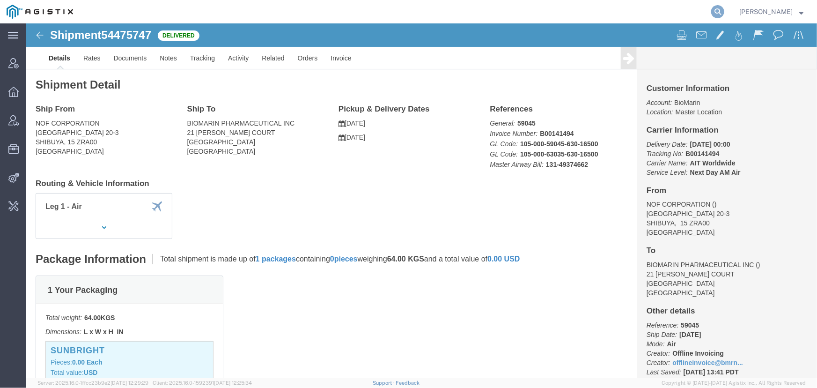
click at [713, 9] on icon at bounding box center [717, 11] width 13 height 13
type input "S02389887"
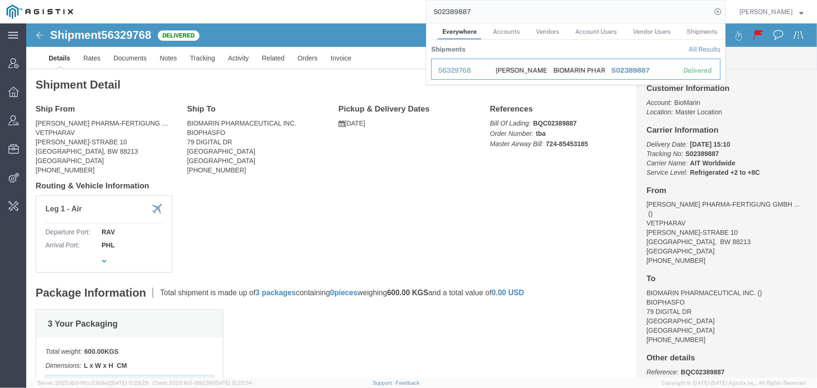
click at [466, 73] on div "56329768" at bounding box center [460, 71] width 44 height 10
